Goal: Task Accomplishment & Management: Use online tool/utility

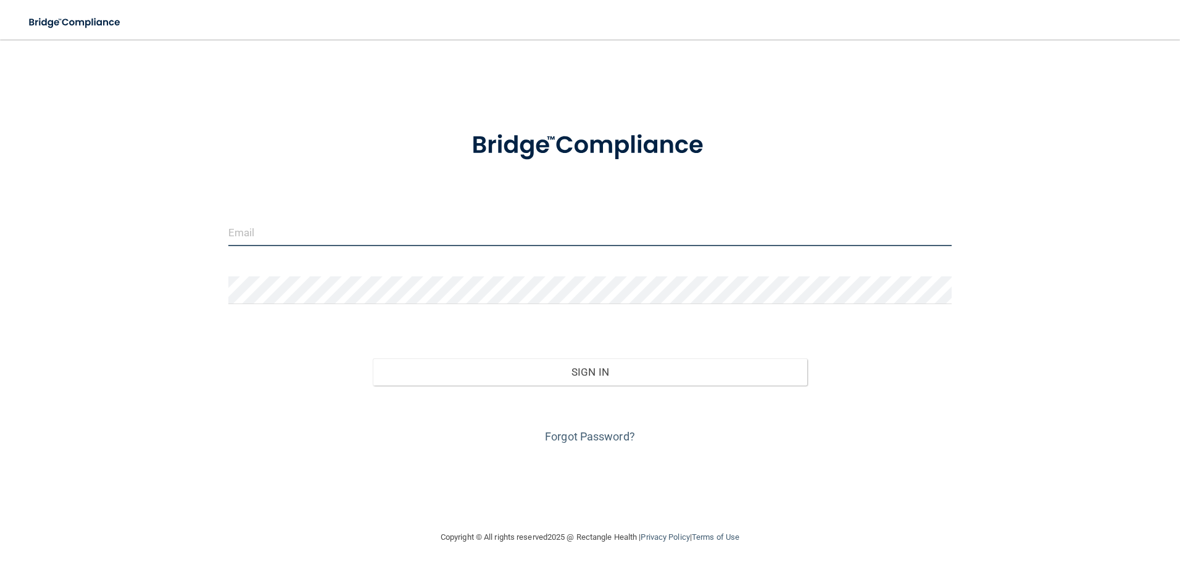
type input "[EMAIL_ADDRESS][DOMAIN_NAME]"
drag, startPoint x: 573, startPoint y: 386, endPoint x: 578, endPoint y: 376, distance: 11.3
click at [573, 386] on div "Forgot Password?" at bounding box center [590, 417] width 742 height 62
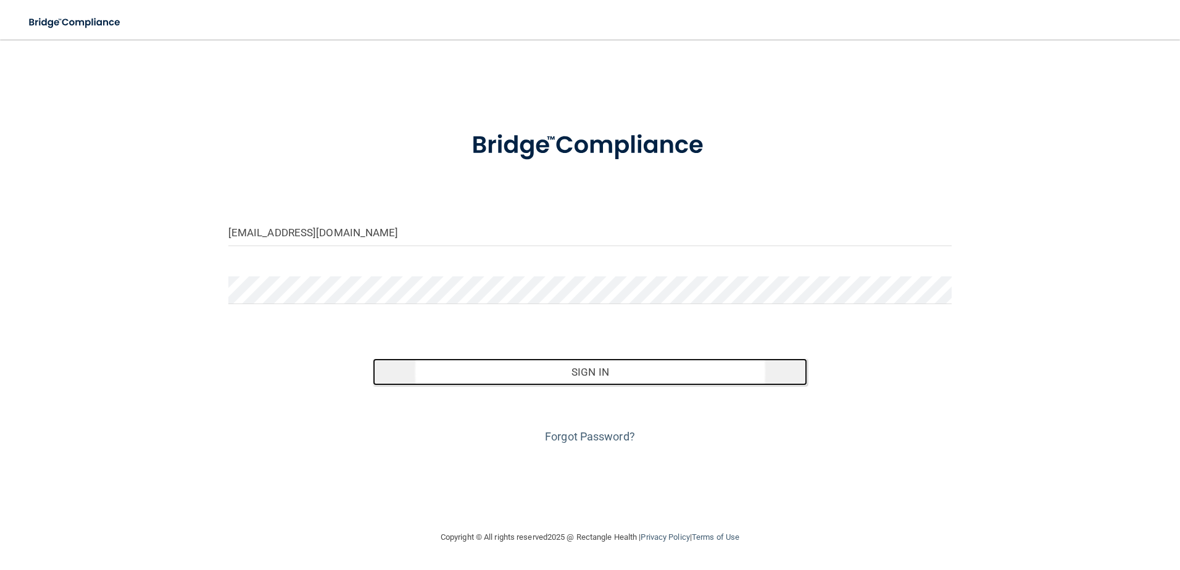
click at [578, 376] on button "Sign In" at bounding box center [590, 371] width 434 height 27
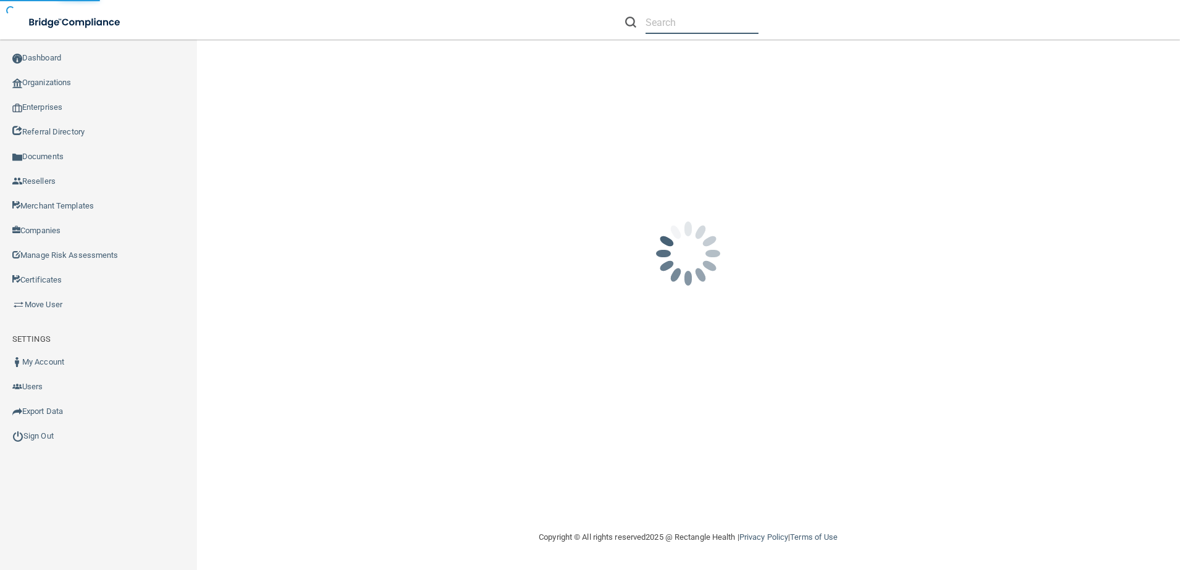
click at [670, 23] on input "text" at bounding box center [701, 22] width 113 height 23
paste input "Signature Smiles of Cullman"
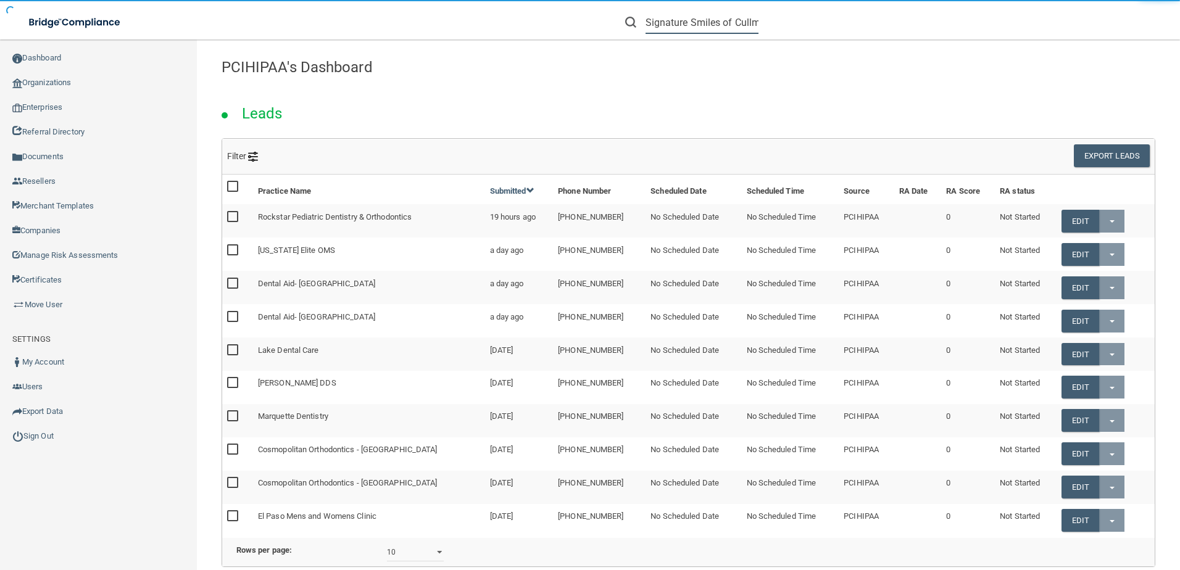
scroll to position [0, 17]
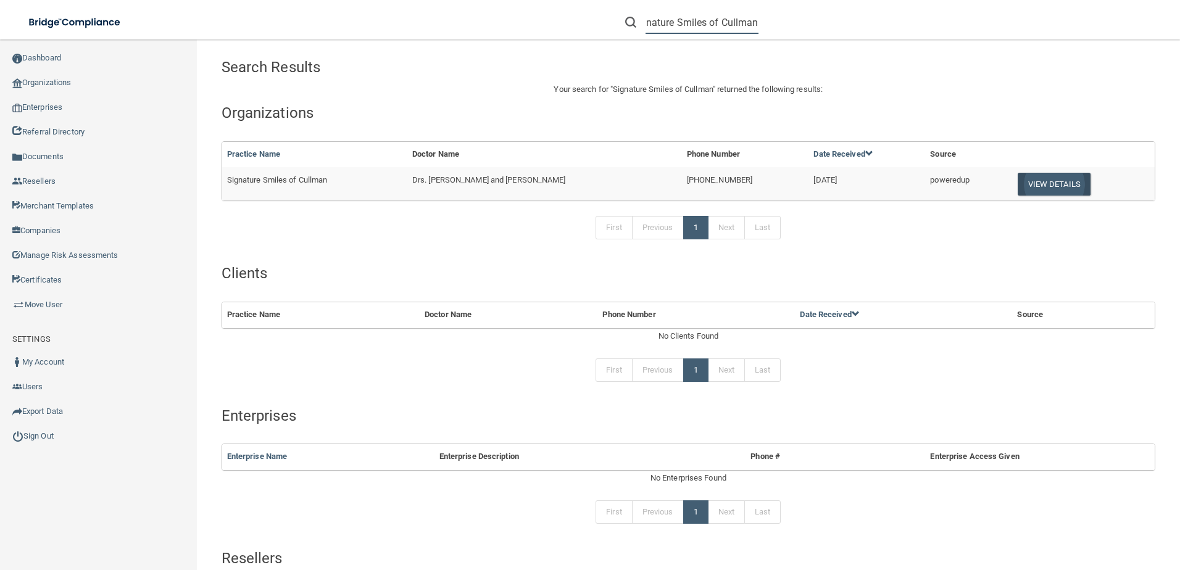
type input "Signature Smiles of Cullman"
click at [1038, 187] on button "View Details" at bounding box center [1053, 184] width 73 height 23
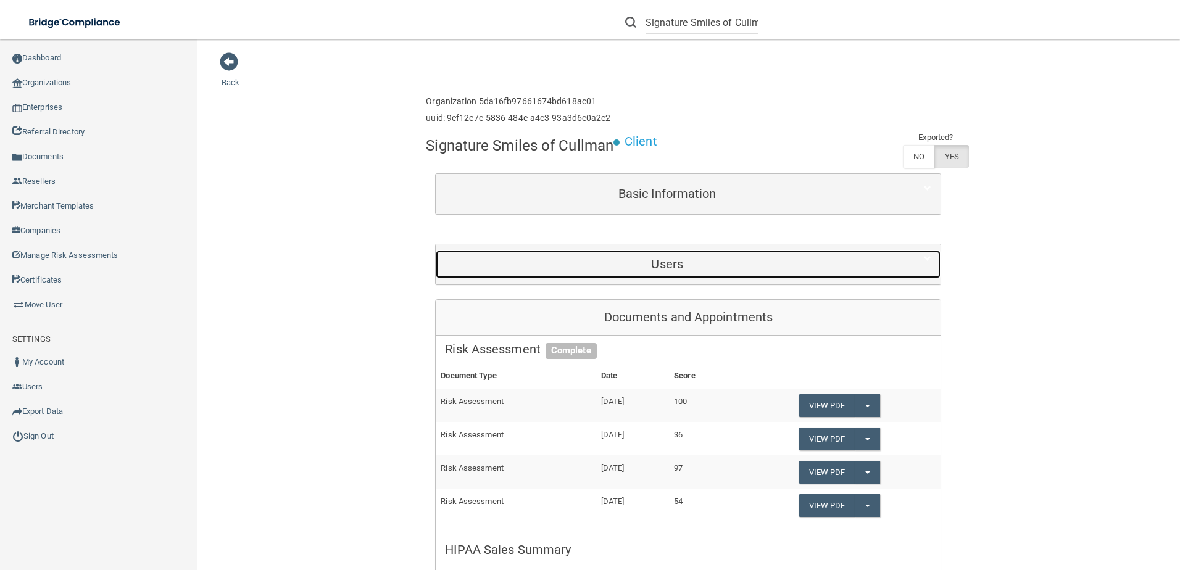
click at [708, 265] on h5 "Users" at bounding box center [667, 264] width 444 height 14
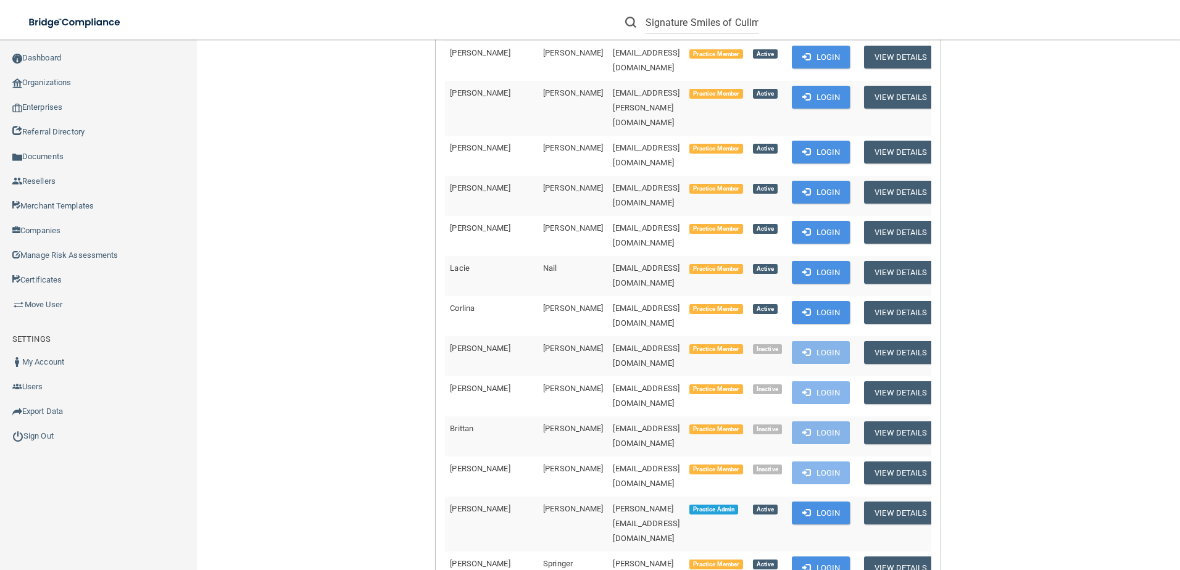
scroll to position [617, 0]
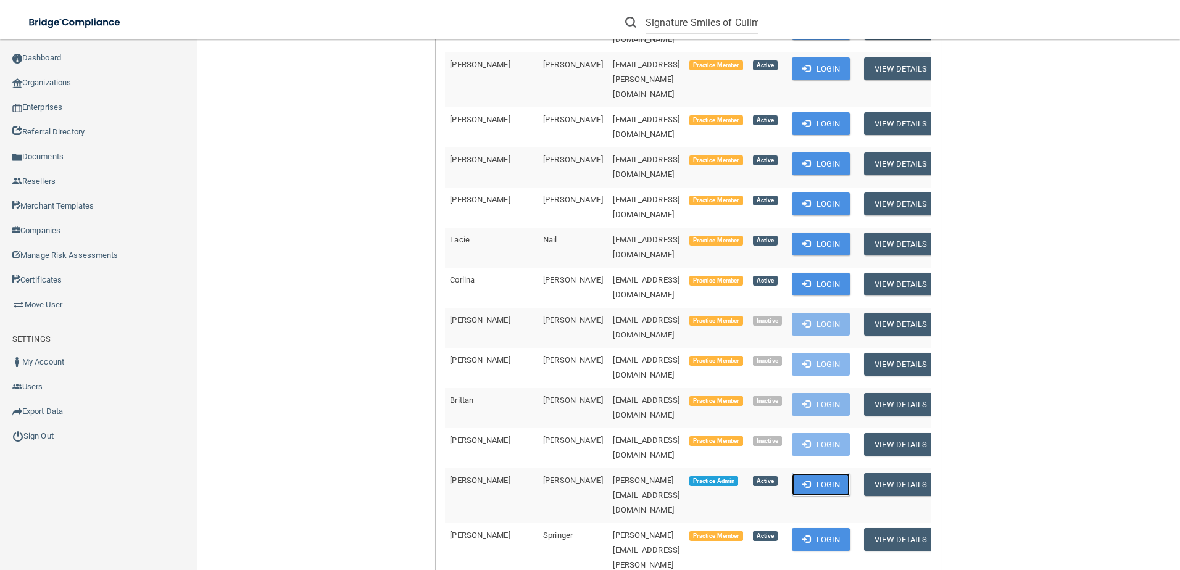
click at [795, 473] on button "Login" at bounding box center [821, 484] width 59 height 23
click at [806, 473] on button "Login" at bounding box center [821, 484] width 59 height 23
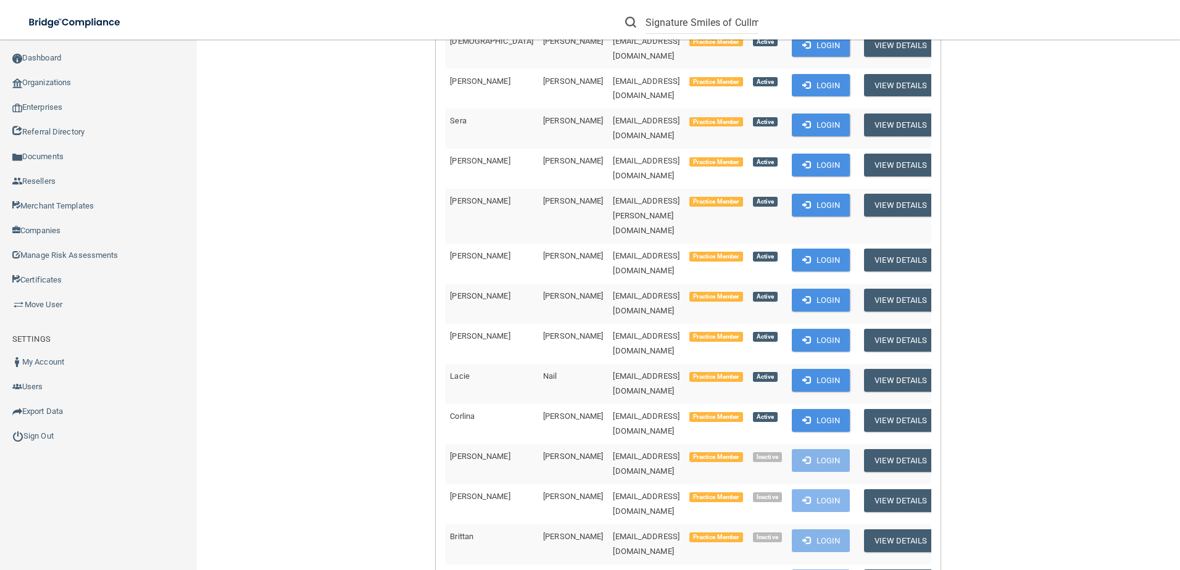
scroll to position [494, 0]
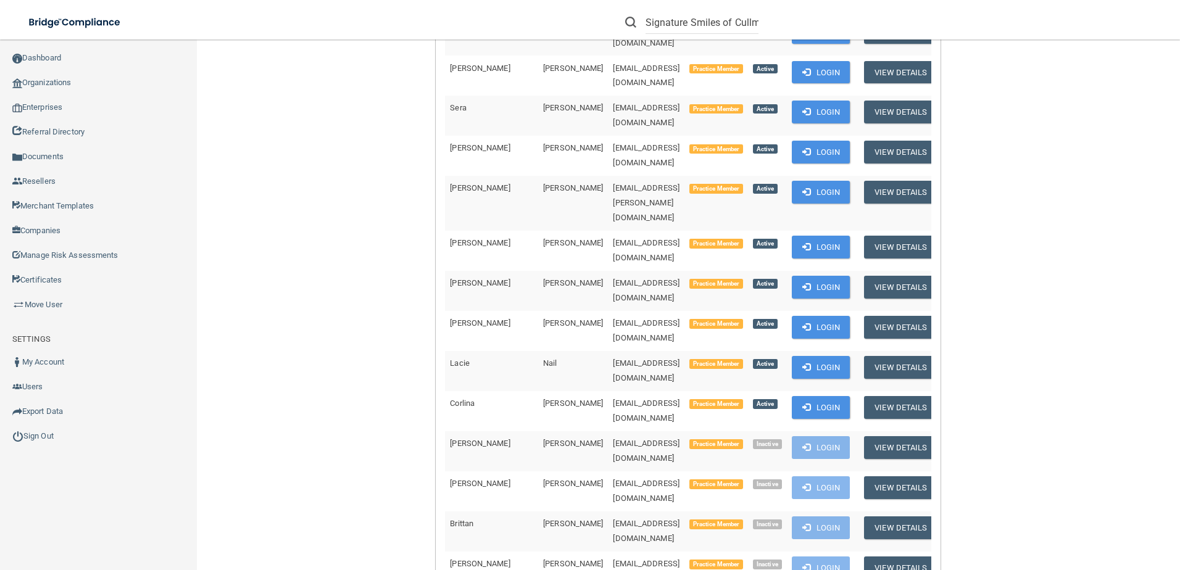
drag, startPoint x: 634, startPoint y: 458, endPoint x: 533, endPoint y: 452, distance: 100.8
copy span "[PERSON_NAME][EMAIL_ADDRESS][DOMAIN_NAME]"
click at [69, 441] on link "Sign Out" at bounding box center [98, 436] width 197 height 25
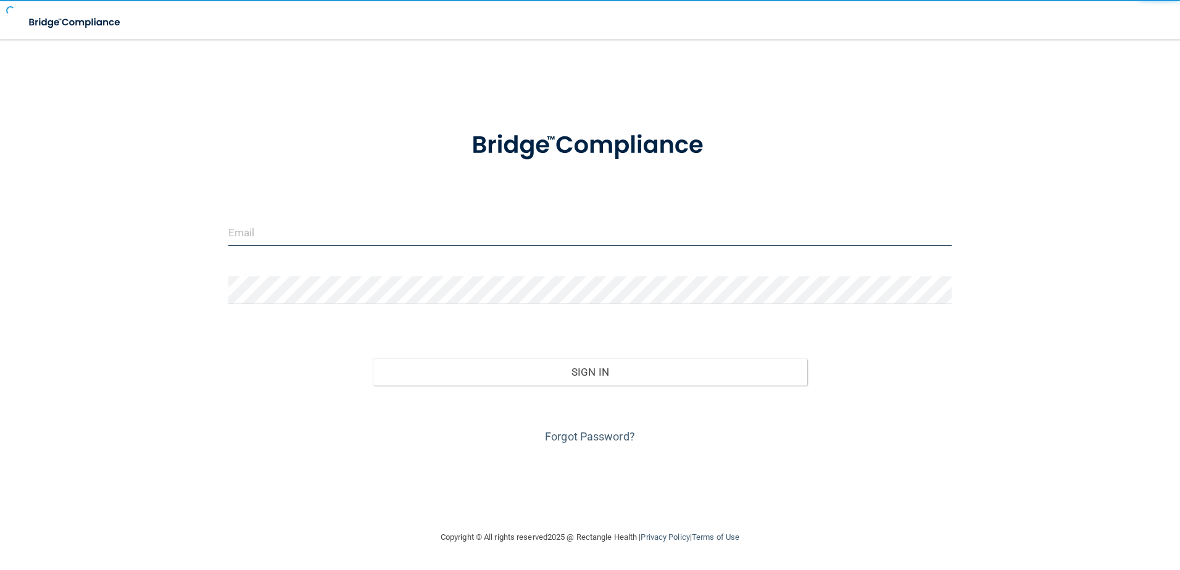
type input "[EMAIL_ADDRESS][DOMAIN_NAME]"
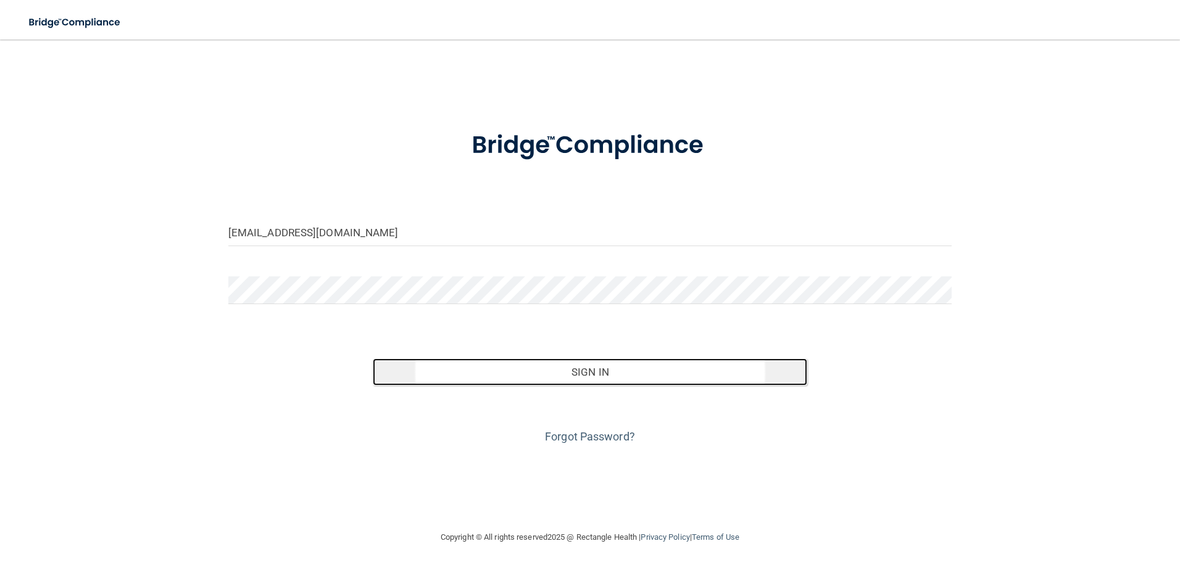
click at [513, 375] on button "Sign In" at bounding box center [590, 371] width 434 height 27
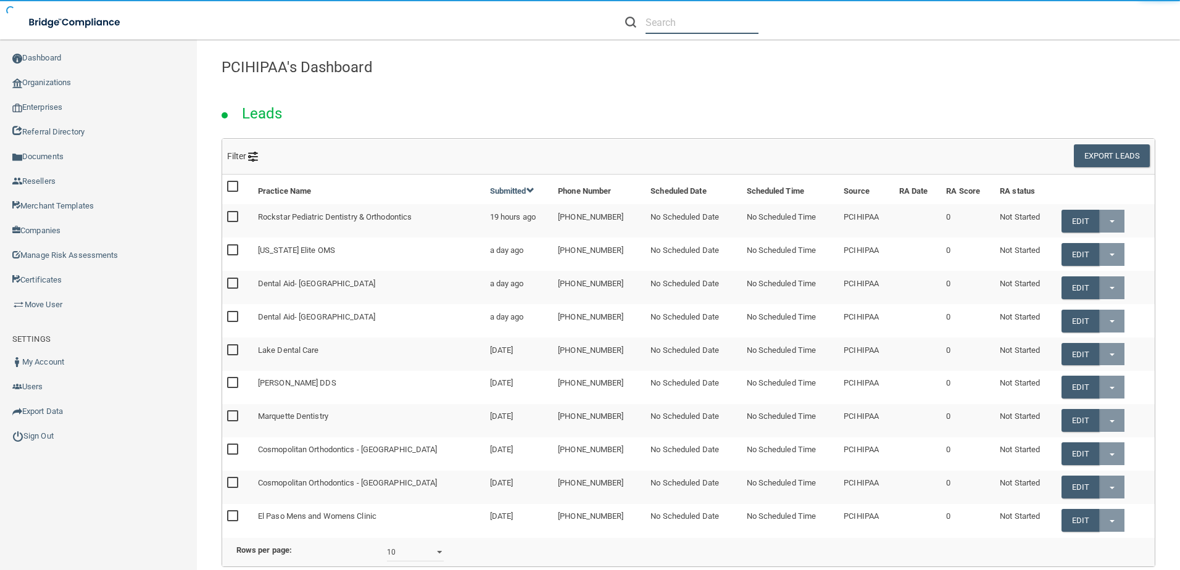
click at [684, 31] on input "text" at bounding box center [701, 22] width 113 height 23
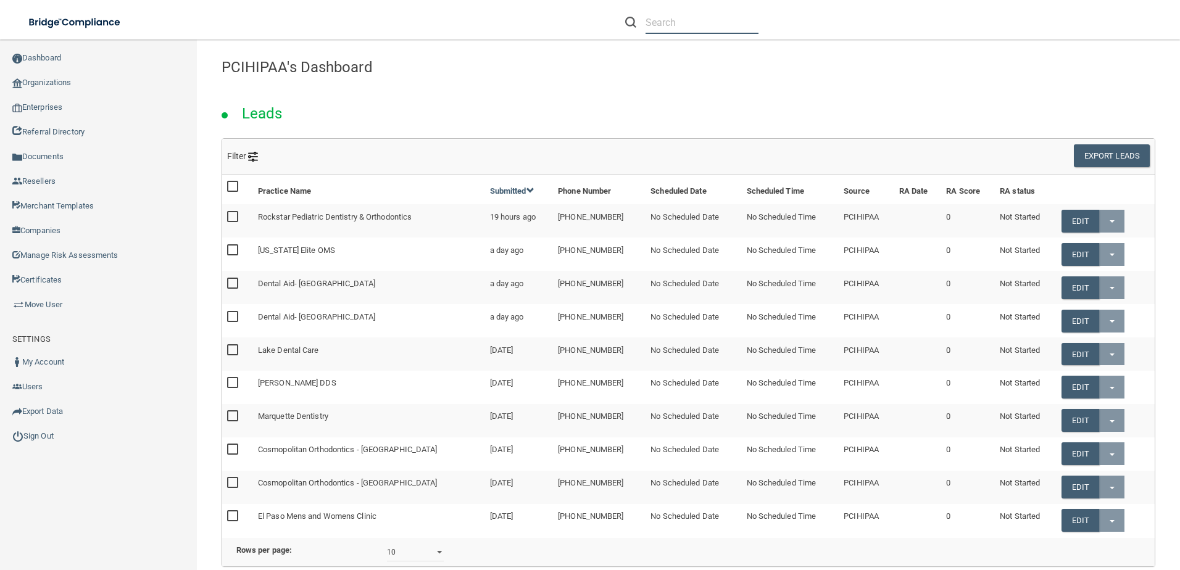
paste input "[PERSON_NAME][EMAIL_ADDRESS][DOMAIN_NAME]"
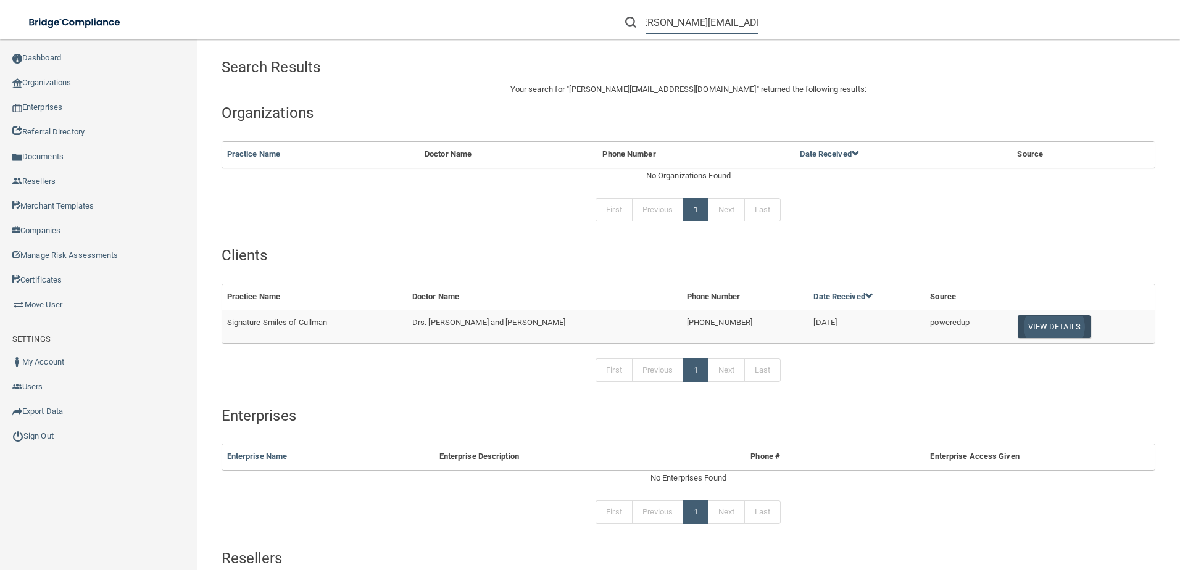
type input "[PERSON_NAME][EMAIL_ADDRESS][DOMAIN_NAME]"
click at [1054, 329] on button "View Details" at bounding box center [1053, 326] width 73 height 23
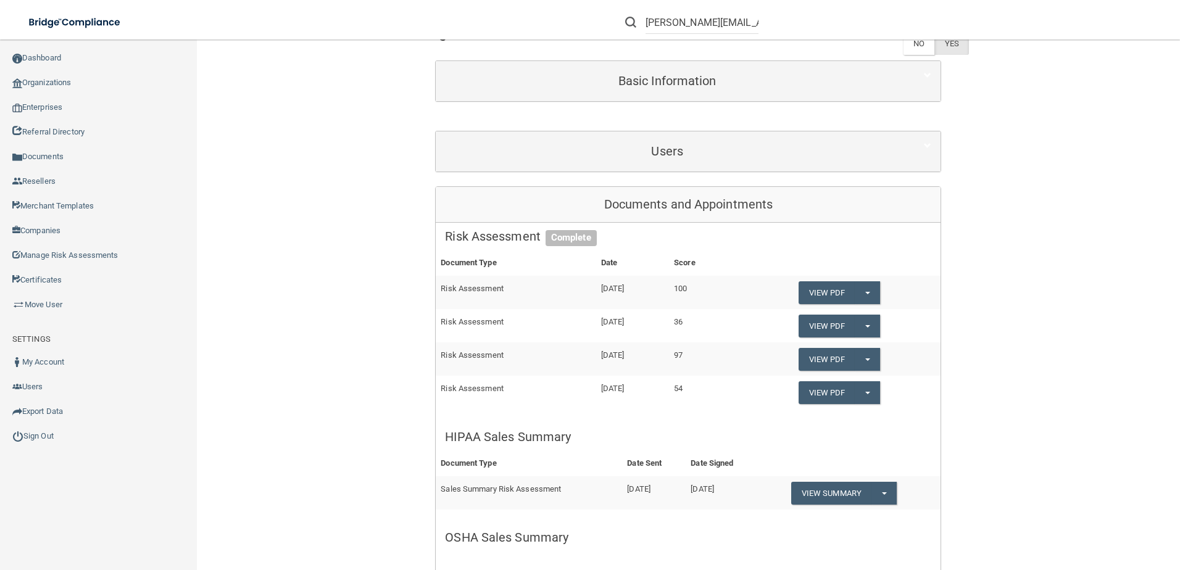
scroll to position [123, 0]
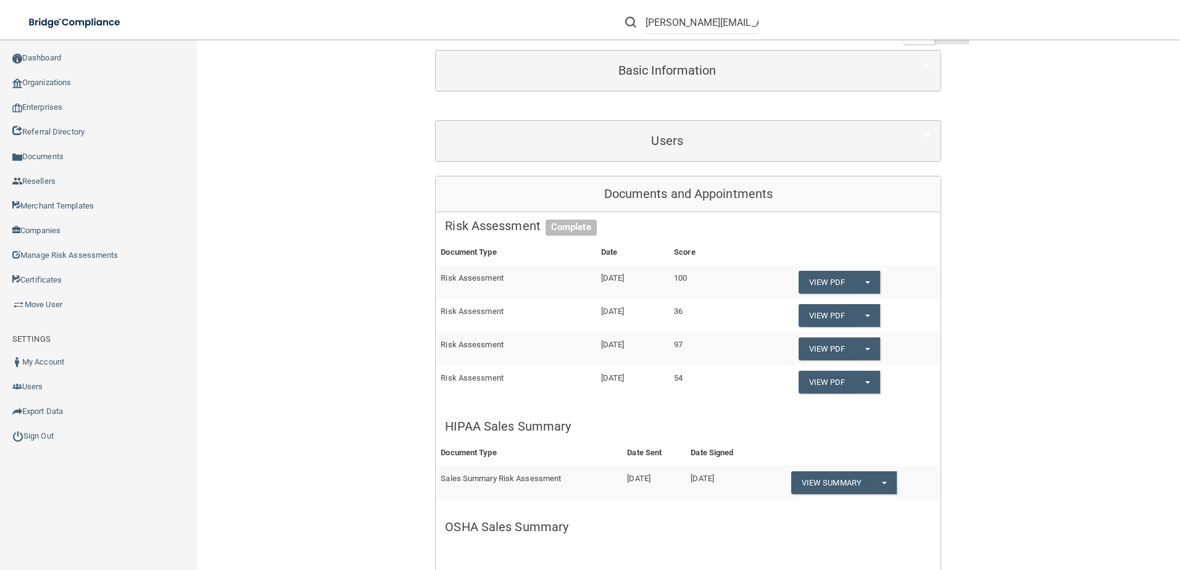
click at [621, 154] on div "Users" at bounding box center [688, 141] width 505 height 40
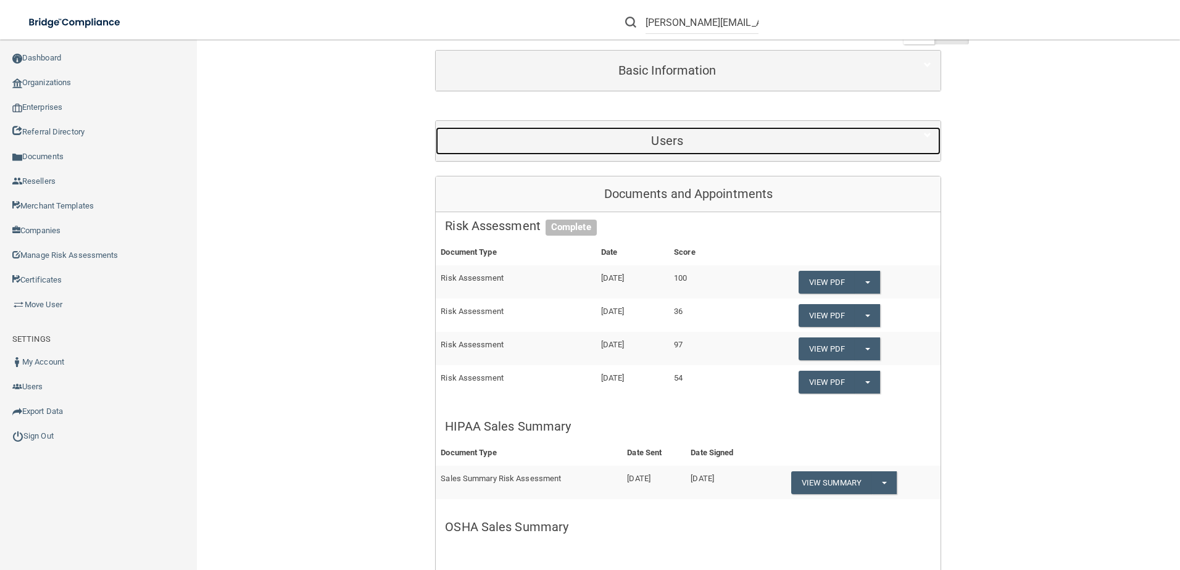
click at [632, 150] on div "Users" at bounding box center [667, 141] width 463 height 28
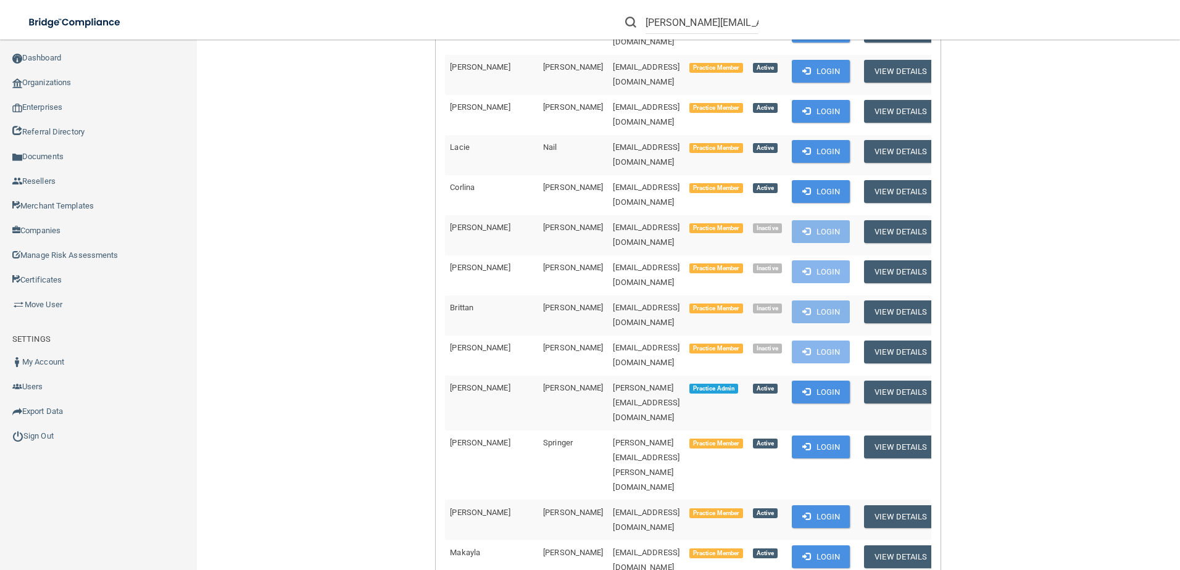
scroll to position [802, 0]
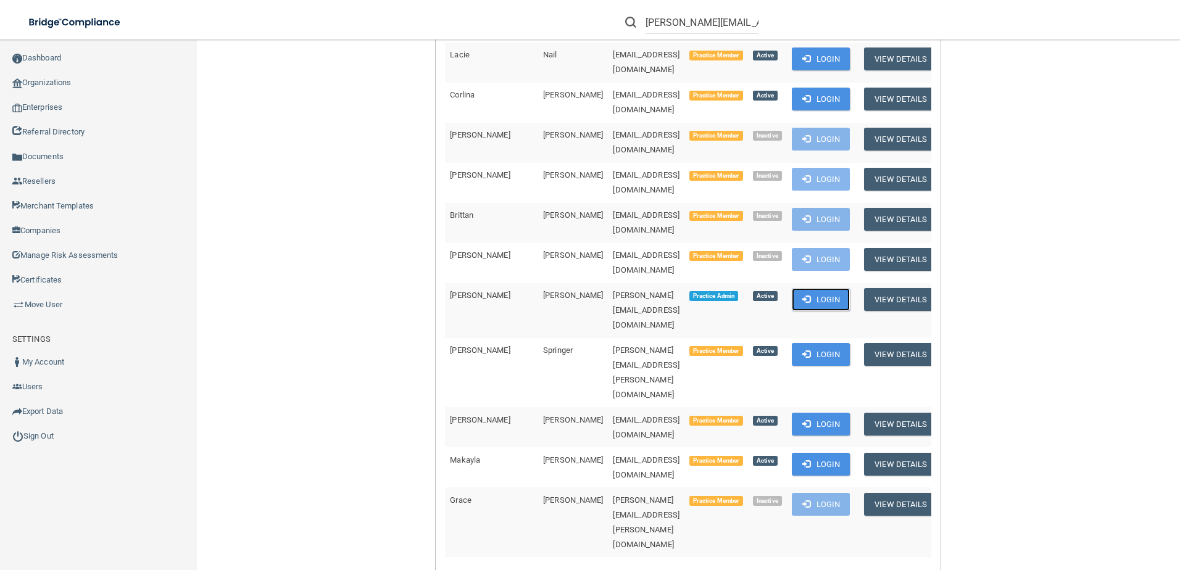
click at [819, 288] on button "Login" at bounding box center [821, 299] width 59 height 23
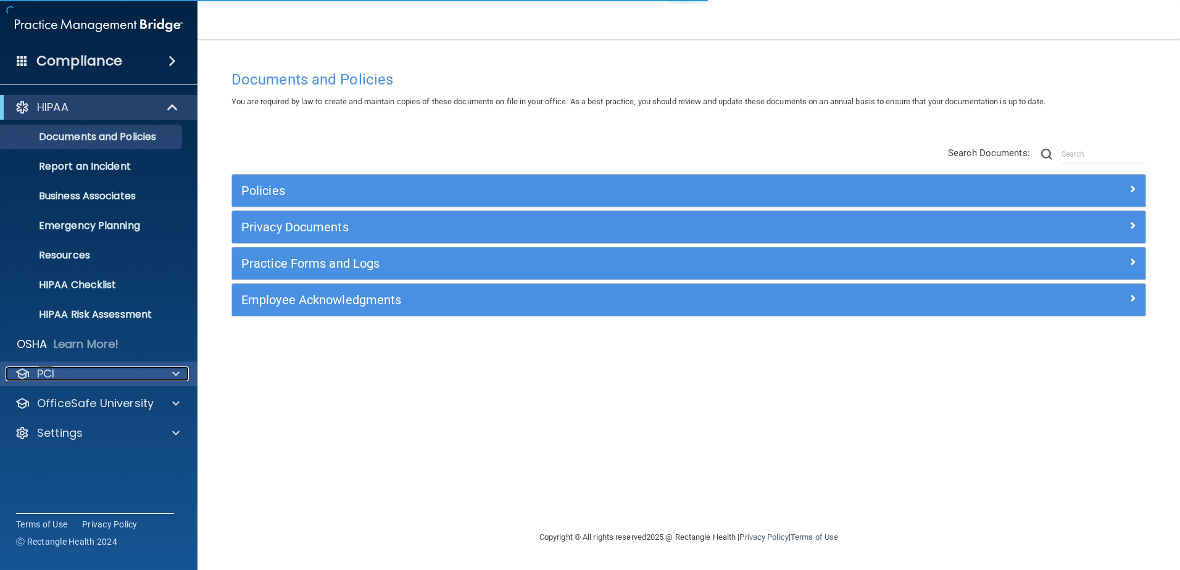
click at [118, 369] on div "PCI" at bounding box center [82, 373] width 153 height 15
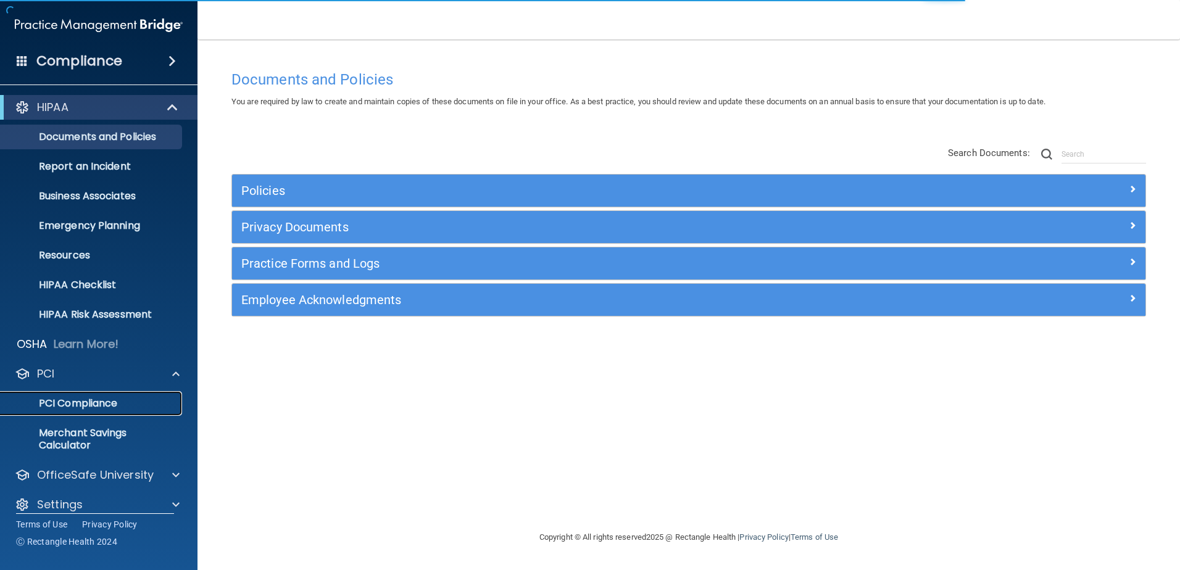
click at [120, 396] on link "PCI Compliance" at bounding box center [85, 403] width 194 height 25
